Goal: Information Seeking & Learning: Learn about a topic

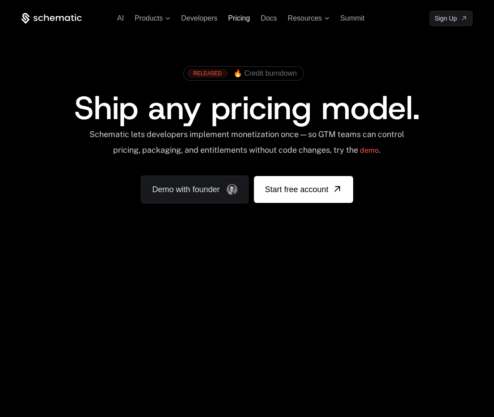
click at [242, 19] on span "Pricing" at bounding box center [239, 18] width 22 height 8
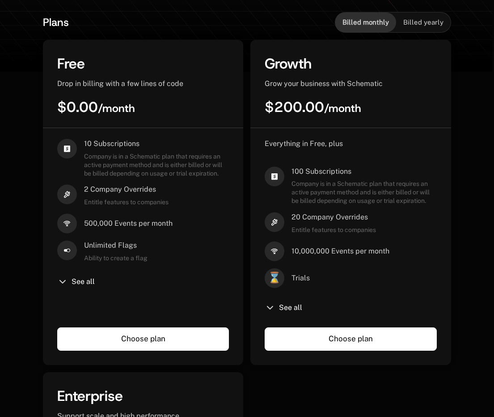
scroll to position [202, 0]
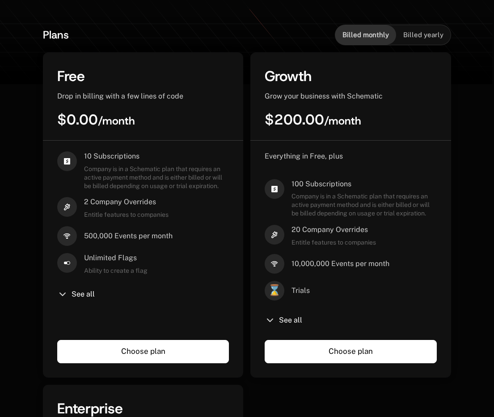
click at [424, 28] on div "Billed yearly" at bounding box center [423, 35] width 55 height 20
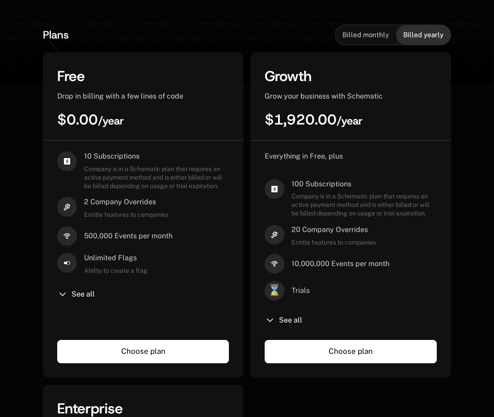
click at [363, 30] on span "Billed monthly" at bounding box center [366, 34] width 47 height 9
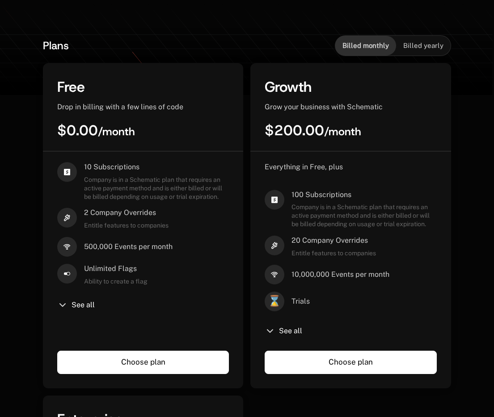
scroll to position [192, 0]
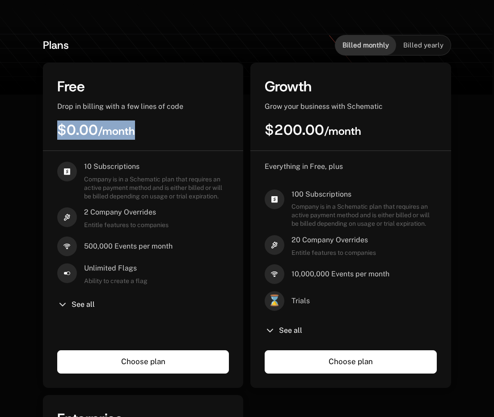
drag, startPoint x: 167, startPoint y: 140, endPoint x: 52, endPoint y: 131, distance: 115.3
click at [52, 131] on div "Free Drop in billing with a few lines of code $0.00 / month" at bounding box center [143, 114] width 200 height 74
drag, startPoint x: 59, startPoint y: 130, endPoint x: 170, endPoint y: 130, distance: 111.4
click at [170, 130] on div "$0.00 / month" at bounding box center [143, 129] width 172 height 19
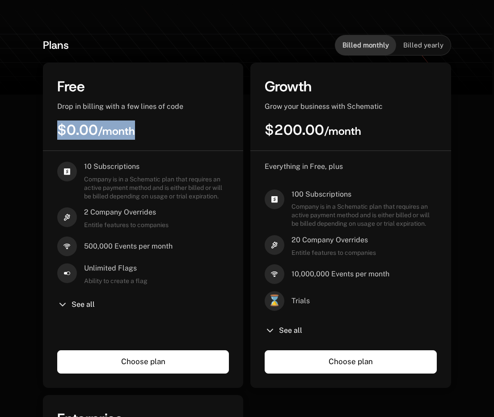
click at [170, 130] on div "$0.00 / month" at bounding box center [143, 129] width 172 height 19
click at [279, 126] on span "$200.00 / month" at bounding box center [313, 129] width 97 height 19
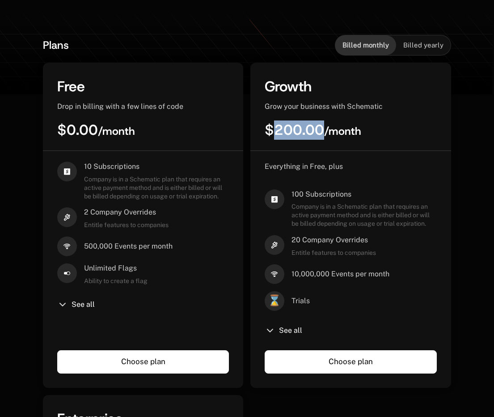
click at [279, 126] on span "$200.00 / month" at bounding box center [313, 129] width 97 height 19
click at [318, 129] on span "$200.00 / month" at bounding box center [313, 129] width 97 height 19
drag, startPoint x: 270, startPoint y: 131, endPoint x: 401, endPoint y: 131, distance: 131.1
click at [401, 131] on div "$200.00 / month" at bounding box center [351, 129] width 172 height 19
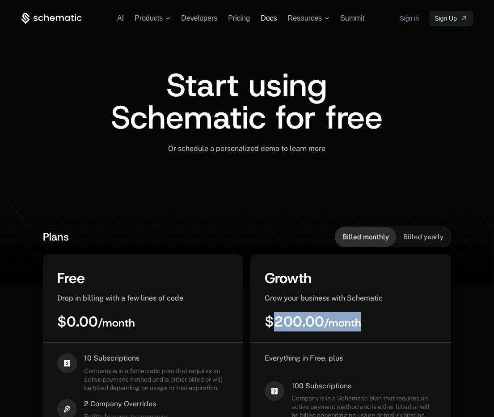
click at [275, 17] on span "Docs" at bounding box center [269, 18] width 16 height 8
